Goal: Task Accomplishment & Management: Manage account settings

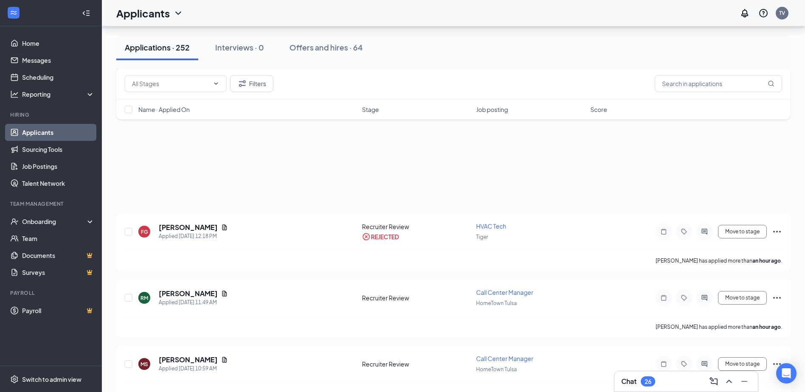
scroll to position [485, 0]
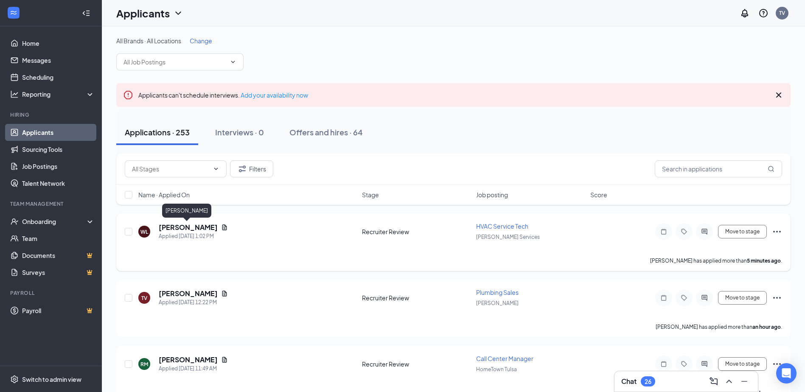
click at [188, 228] on h5 "[PERSON_NAME]" at bounding box center [188, 227] width 59 height 9
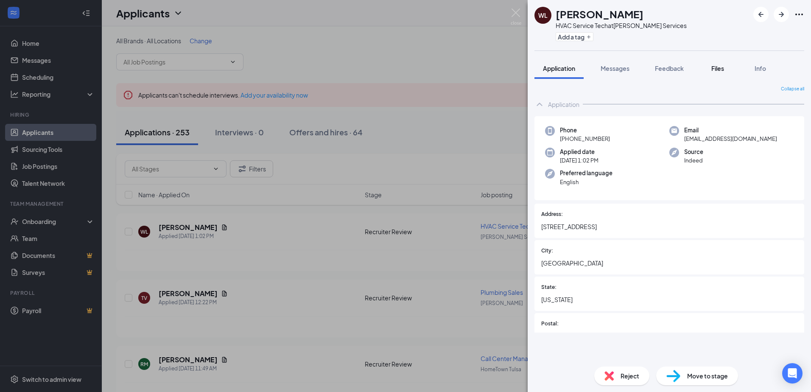
click at [723, 71] on span "Files" at bounding box center [718, 69] width 13 height 8
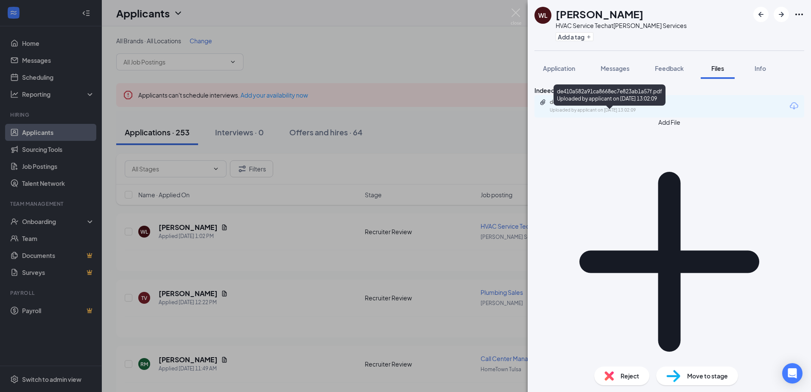
click at [655, 114] on div "de410a582a91ca8668ec7e823ab1a57f.pdf Uploaded by applicant on [DATE] 13:02:09" at bounding box center [608, 106] width 137 height 15
click at [514, 15] on img at bounding box center [516, 16] width 11 height 17
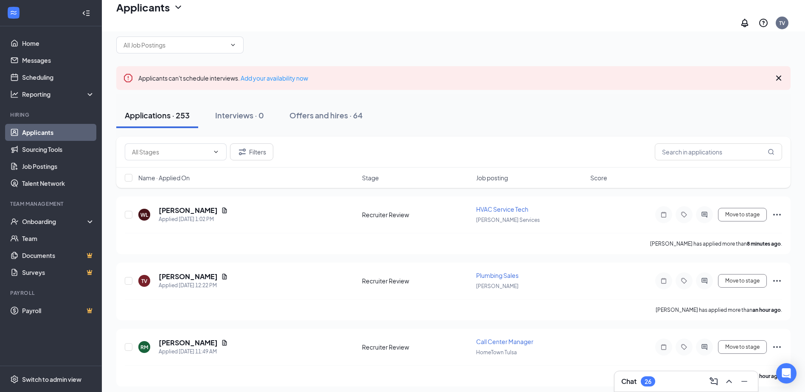
scroll to position [42, 0]
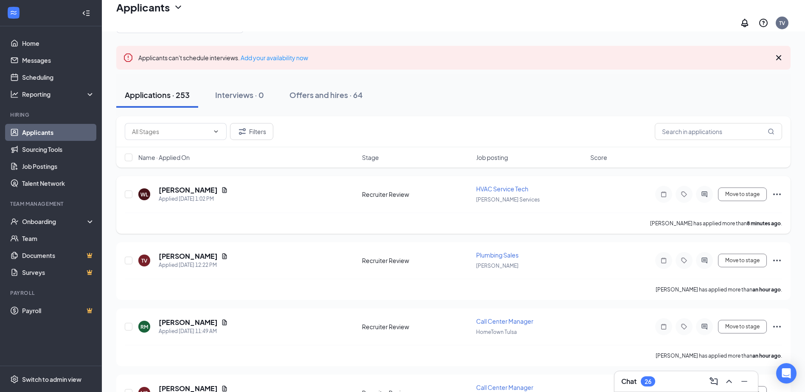
click at [775, 194] on icon "Ellipses" at bounding box center [777, 195] width 8 height 2
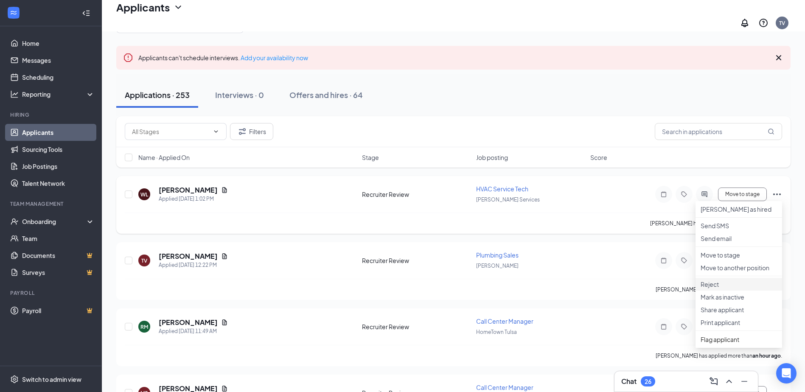
click at [736, 289] on p "Reject" at bounding box center [739, 284] width 76 height 8
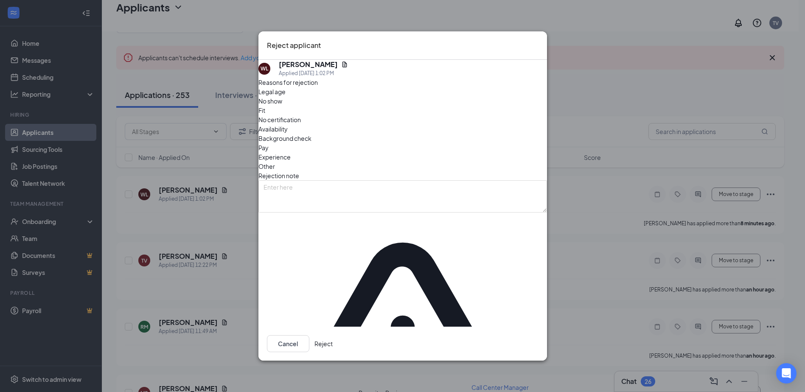
click at [333, 335] on button "Reject" at bounding box center [323, 343] width 18 height 17
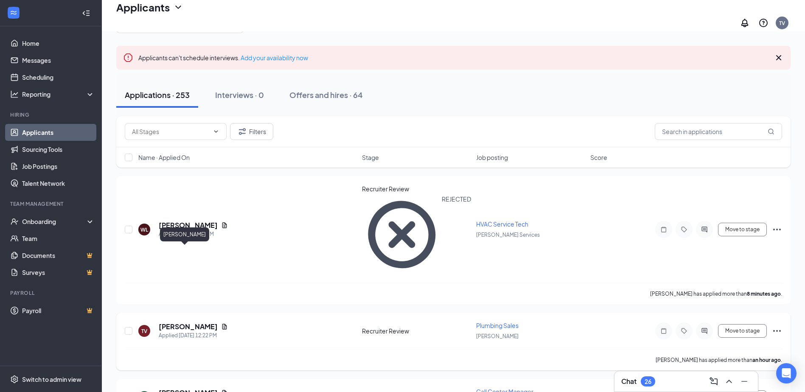
click at [177, 322] on h5 "[PERSON_NAME]" at bounding box center [188, 326] width 59 height 9
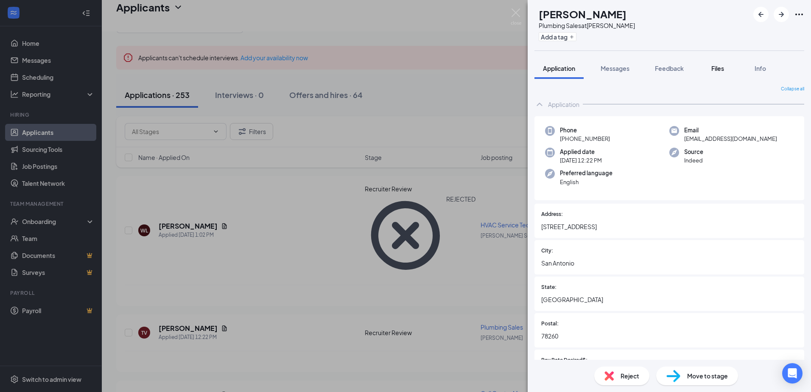
click at [718, 73] on button "Files" at bounding box center [718, 68] width 34 height 21
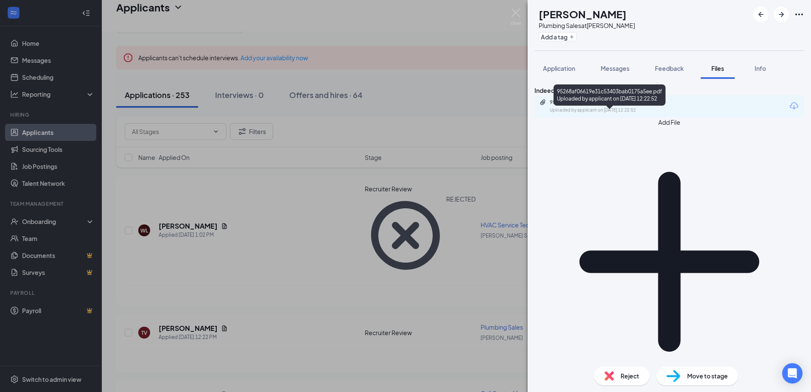
click at [642, 114] on div "Uploaded by applicant on [DATE] 12:22:52" at bounding box center [613, 110] width 127 height 7
click at [517, 11] on img at bounding box center [516, 16] width 11 height 17
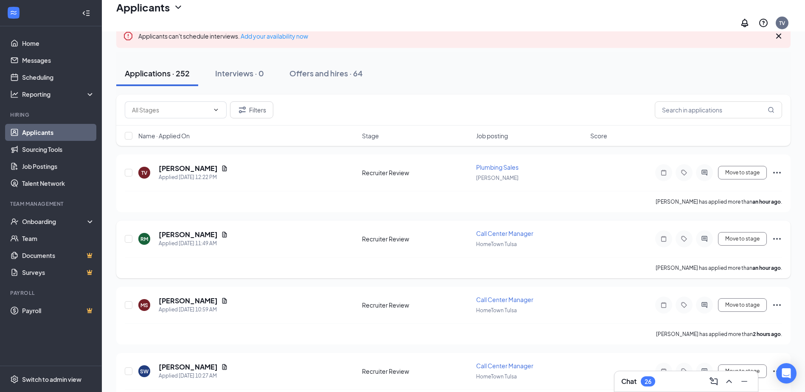
scroll to position [85, 0]
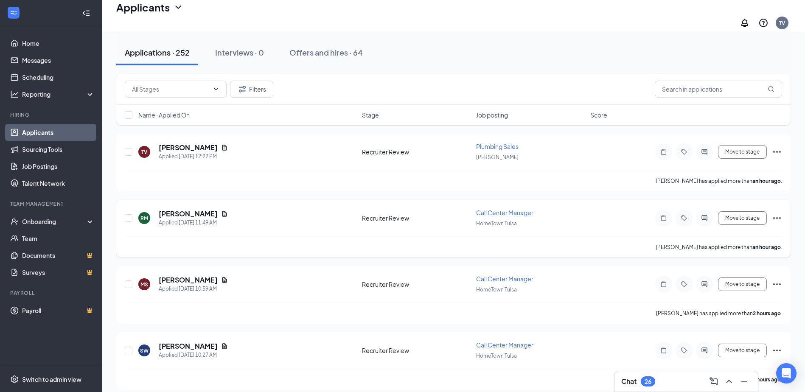
click at [775, 213] on icon "Ellipses" at bounding box center [777, 218] width 10 height 10
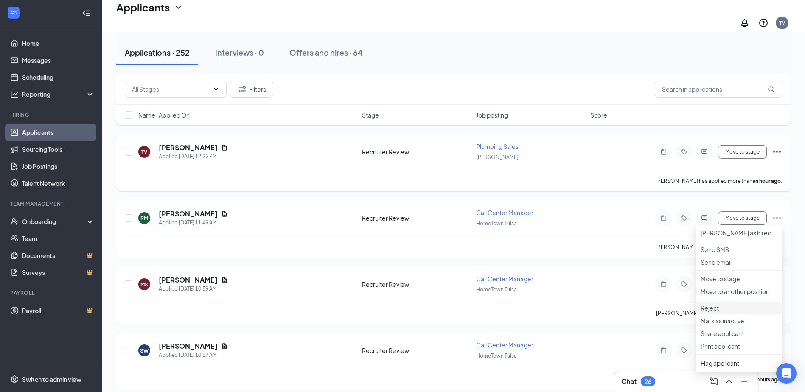
click at [718, 312] on p "Reject" at bounding box center [739, 308] width 76 height 8
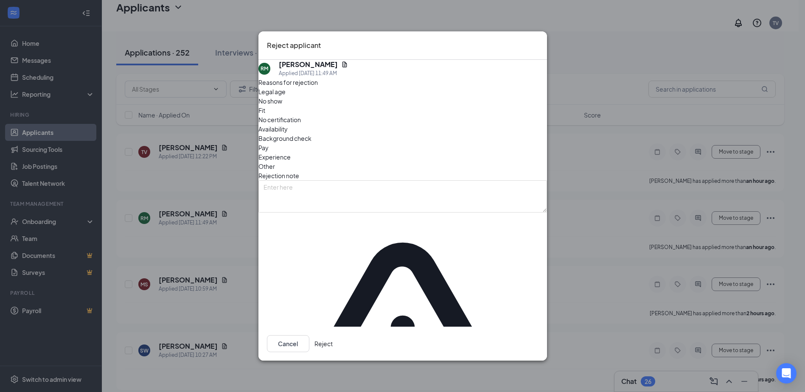
click at [538, 40] on icon "Cross" at bounding box center [538, 40] width 0 height 0
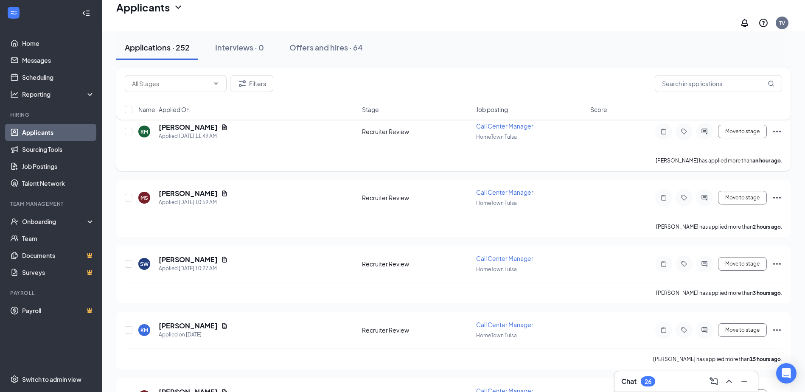
scroll to position [0, 0]
